Goal: Transaction & Acquisition: Purchase product/service

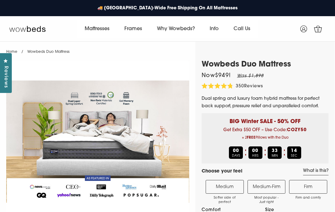
select select "Medium-Firm"
select select "Queen"
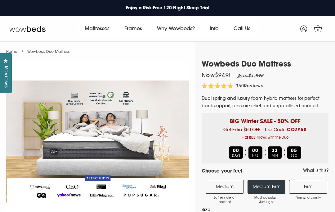
click at [187, 31] on link "Why Wowbeds?" at bounding box center [176, 28] width 53 height 17
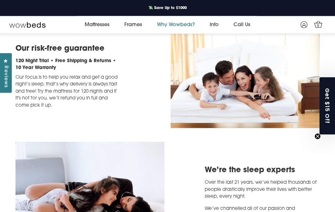
scroll to position [119, 0]
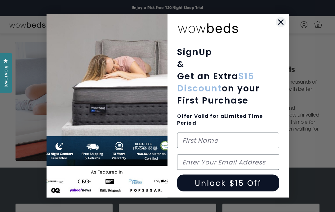
click at [276, 28] on icon "Close dialog" at bounding box center [281, 22] width 11 height 11
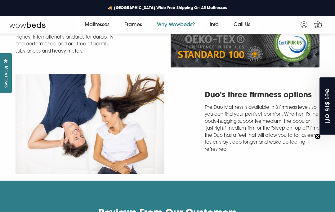
scroll to position [620, 0]
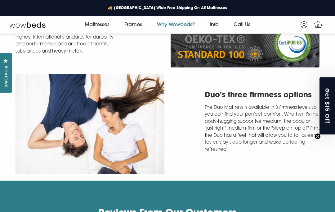
click at [182, 27] on link "Why Wowbeds?" at bounding box center [176, 24] width 53 height 17
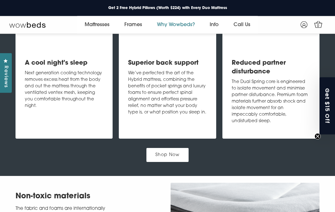
scroll to position [421, 0]
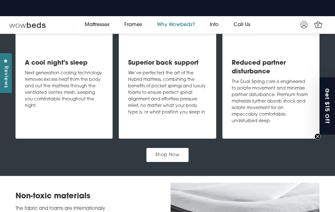
click at [103, 46] on link "All Mattress" at bounding box center [96, 41] width 39 height 12
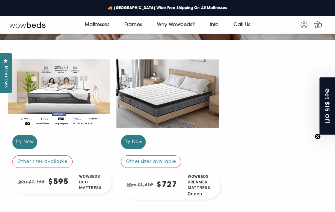
scroll to position [105, 0]
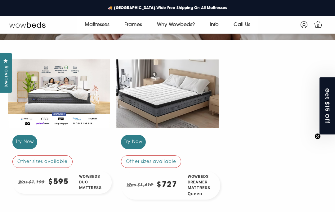
click at [190, 110] on div at bounding box center [167, 93] width 102 height 77
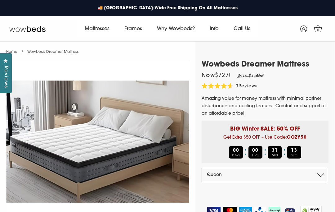
select select "Queen"
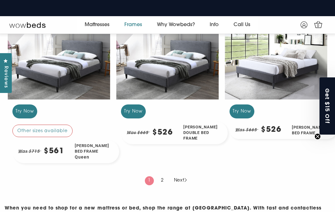
scroll to position [630, 0]
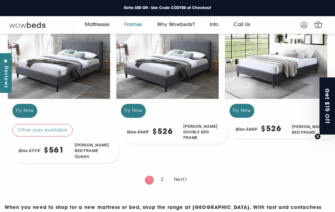
click at [165, 184] on link "2" at bounding box center [162, 179] width 9 height 9
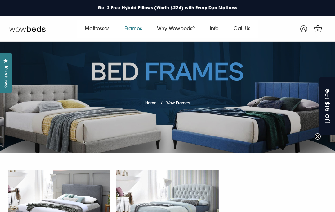
click at [101, 49] on link "All Mattress" at bounding box center [96, 45] width 39 height 12
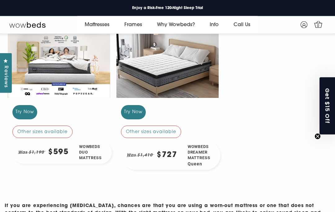
scroll to position [135, 0]
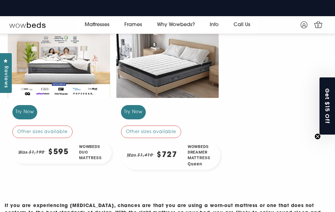
click at [75, 63] on div at bounding box center [59, 63] width 102 height 77
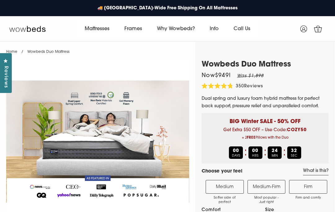
select select "Queen"
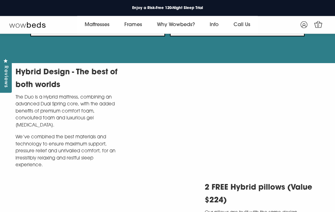
scroll to position [1263, 0]
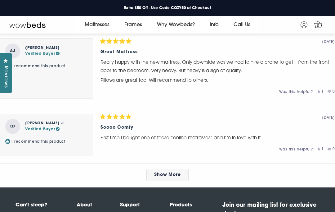
scroll to position [2920, 0]
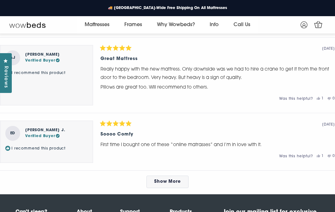
click at [171, 184] on span "Show More" at bounding box center [167, 181] width 27 height 5
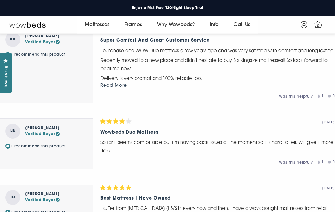
scroll to position [3186, 0]
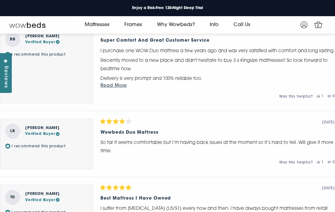
click at [114, 89] on button "Read More" at bounding box center [218, 86] width 235 height 8
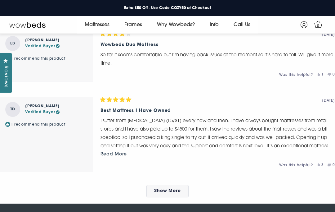
scroll to position [3277, 0]
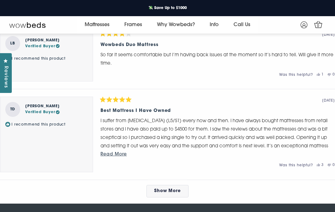
click at [117, 157] on span "Read More" at bounding box center [114, 154] width 26 height 5
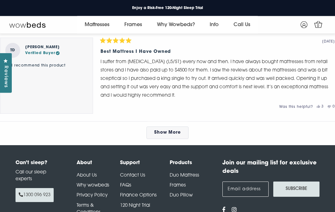
scroll to position [3336, 0]
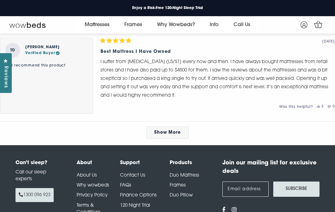
click at [169, 135] on span "Show More" at bounding box center [167, 132] width 27 height 5
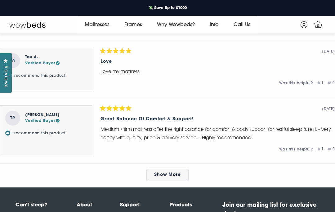
scroll to position [3609, 0]
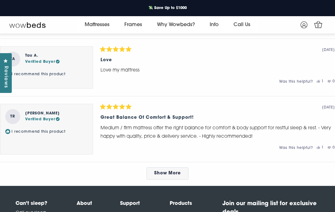
click at [170, 175] on span "Show More" at bounding box center [167, 173] width 27 height 5
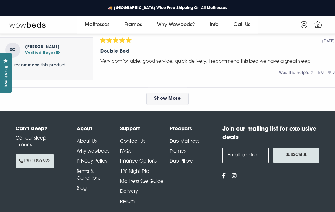
scroll to position [4017, 0]
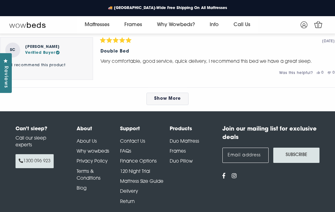
click at [166, 101] on span "Show More" at bounding box center [167, 98] width 27 height 5
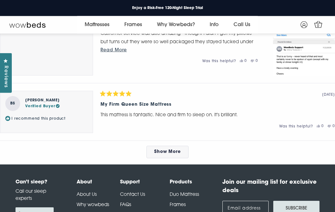
scroll to position [4345, 0]
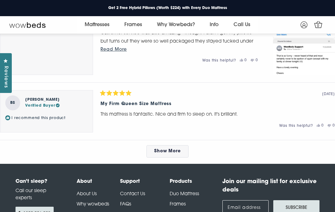
click at [179, 157] on link "Show More" at bounding box center [168, 151] width 43 height 12
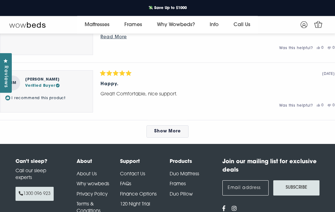
scroll to position [4724, 0]
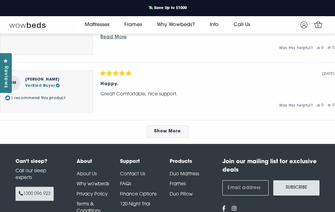
click at [173, 134] on span "Show More" at bounding box center [167, 131] width 27 height 5
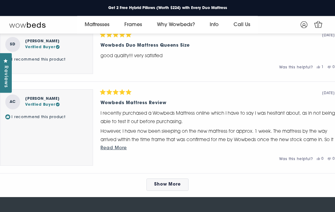
scroll to position [5046, 0]
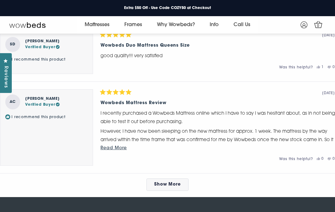
click at [179, 187] on span "Show More" at bounding box center [167, 184] width 27 height 5
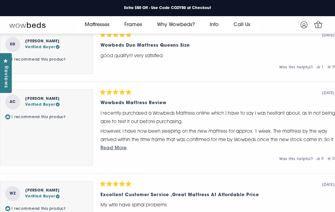
click at [124, 150] on span "Read More" at bounding box center [114, 148] width 26 height 5
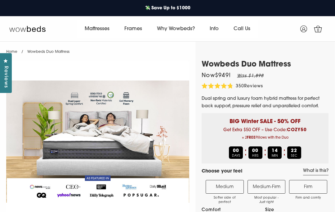
select select "Medium-Firm"
select select "Queen"
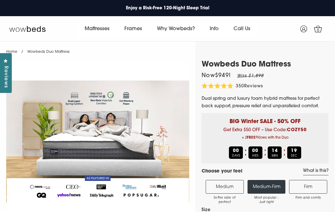
click at [103, 51] on link "All Mattress" at bounding box center [96, 45] width 39 height 12
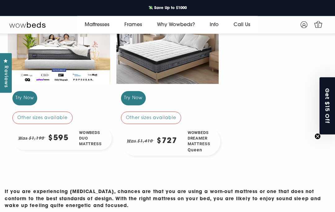
scroll to position [149, 0]
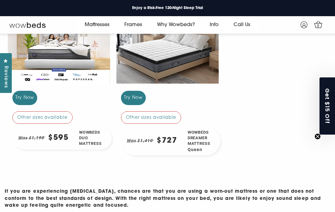
click at [196, 62] on div at bounding box center [167, 49] width 102 height 77
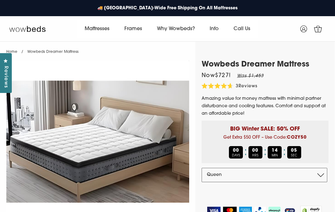
select select "Queen"
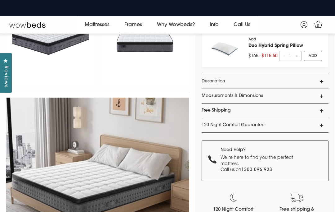
scroll to position [228, 0]
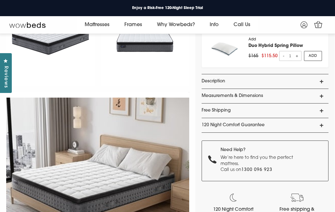
click at [289, 84] on link "Description" at bounding box center [265, 81] width 127 height 14
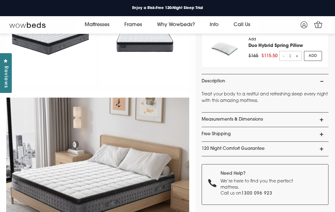
click at [283, 122] on link "Measurements & Dimensions" at bounding box center [265, 119] width 127 height 14
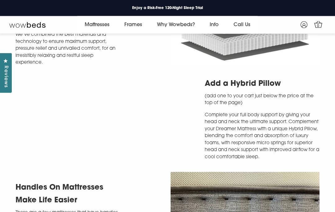
scroll to position [904, 0]
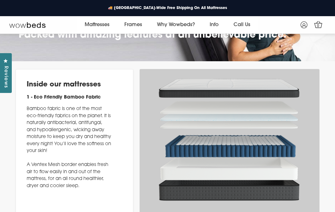
click at [297, 150] on img at bounding box center [230, 144] width 146 height 40
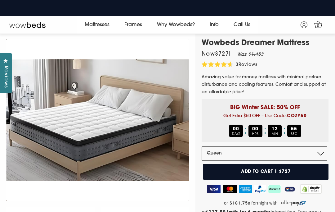
scroll to position [0, 0]
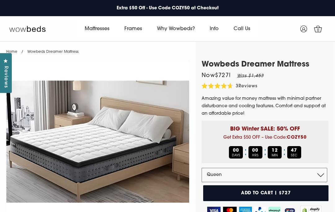
click at [102, 49] on link "All Mattress" at bounding box center [96, 45] width 39 height 12
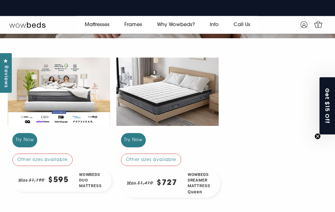
scroll to position [108, 0]
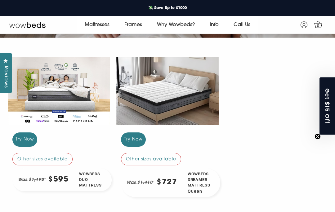
click at [86, 175] on div "Wowbeds Duo Mattress" at bounding box center [93, 179] width 38 height 23
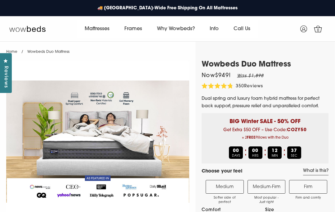
select select "Queen"
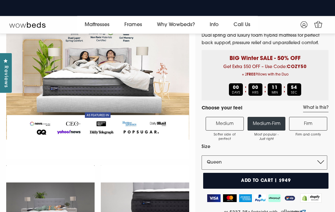
scroll to position [57, 0]
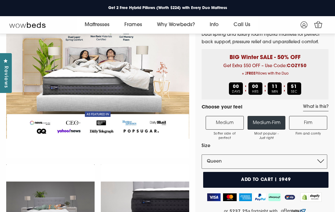
click at [267, 182] on button "Add to cart | $949" at bounding box center [265, 180] width 125 height 16
click at [317, 23] on icon at bounding box center [319, 24] width 8 height 7
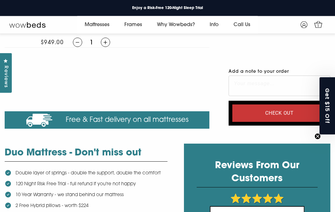
scroll to position [77, 0]
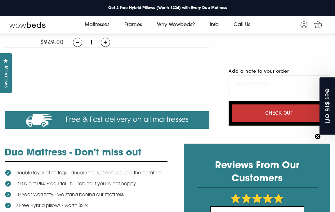
click at [268, 87] on textarea "Add a note to your order" at bounding box center [280, 85] width 102 height 20
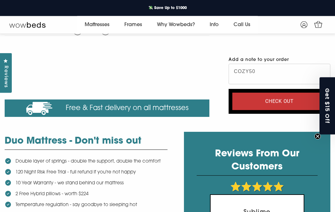
scroll to position [89, 0]
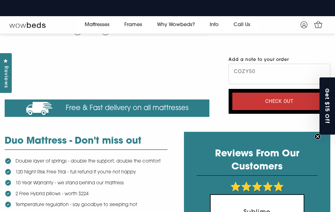
type textarea "COZY50"
click at [283, 102] on input "Check out" at bounding box center [280, 101] width 94 height 17
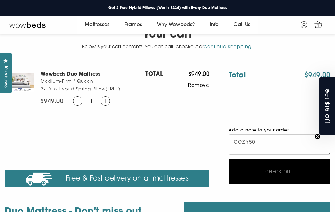
scroll to position [0, 0]
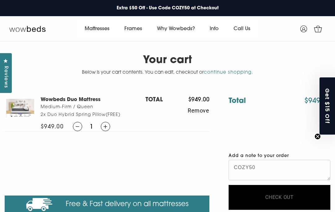
click at [22, 31] on img at bounding box center [27, 28] width 36 height 6
